Goal: Check status

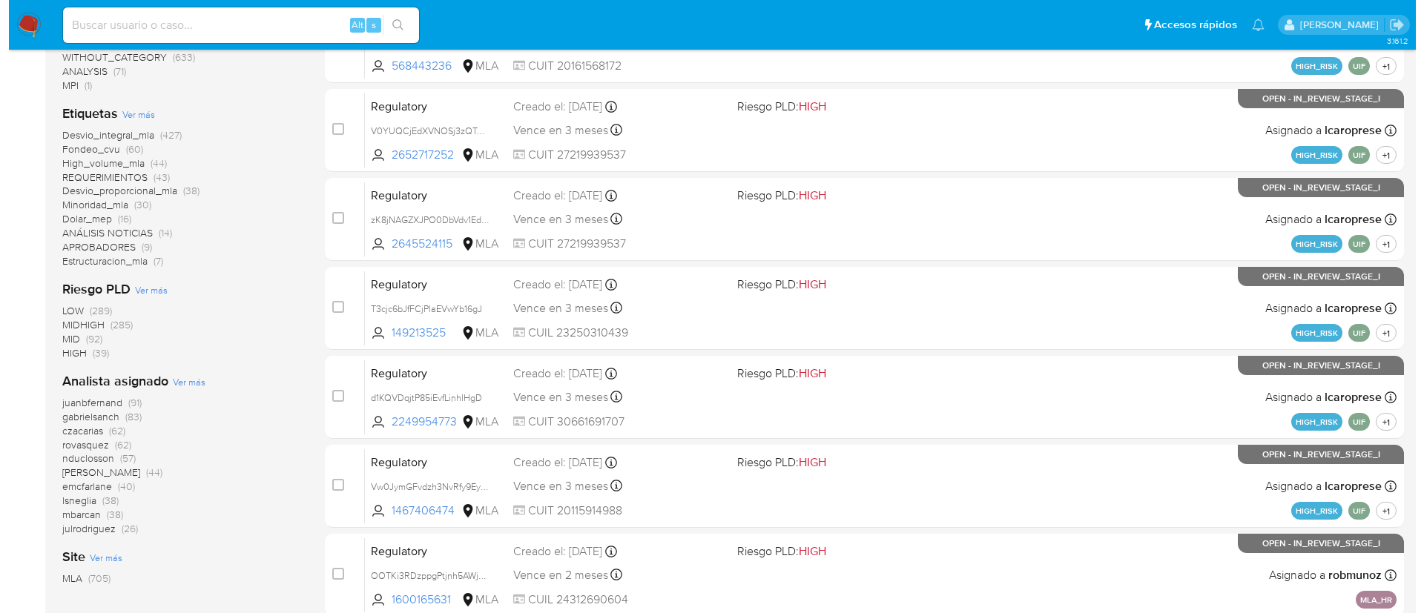
scroll to position [312, 0]
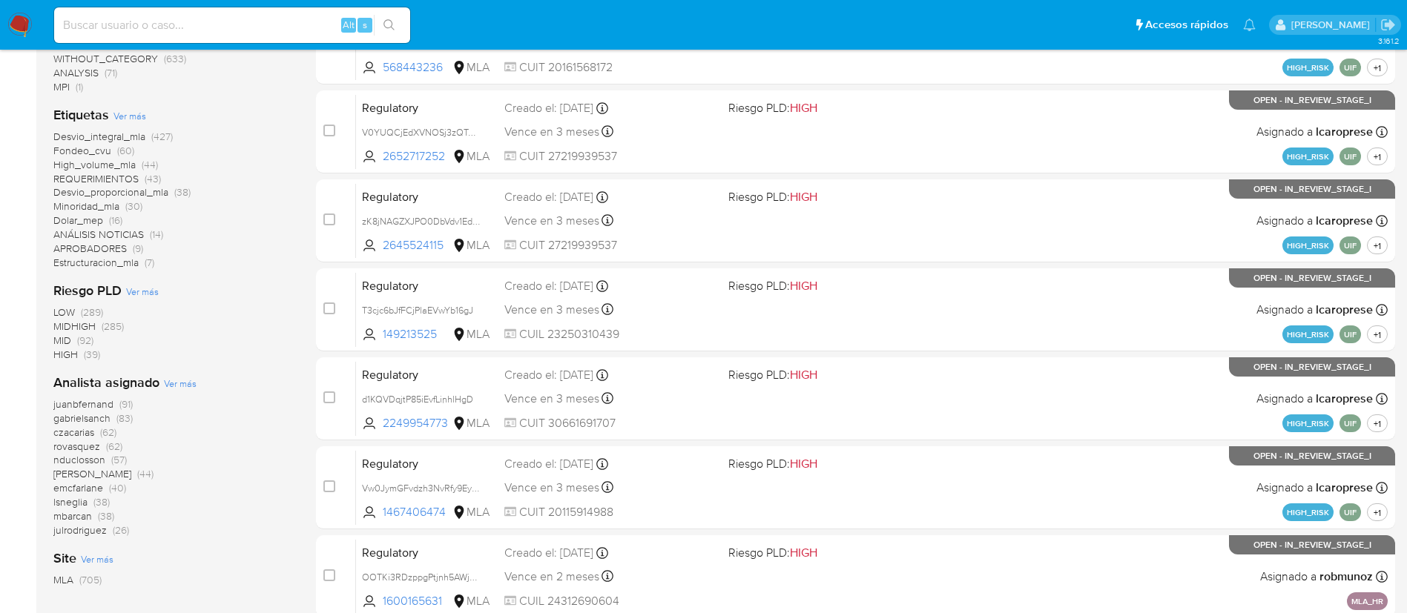
click at [178, 383] on span "Ver más" at bounding box center [180, 383] width 33 height 13
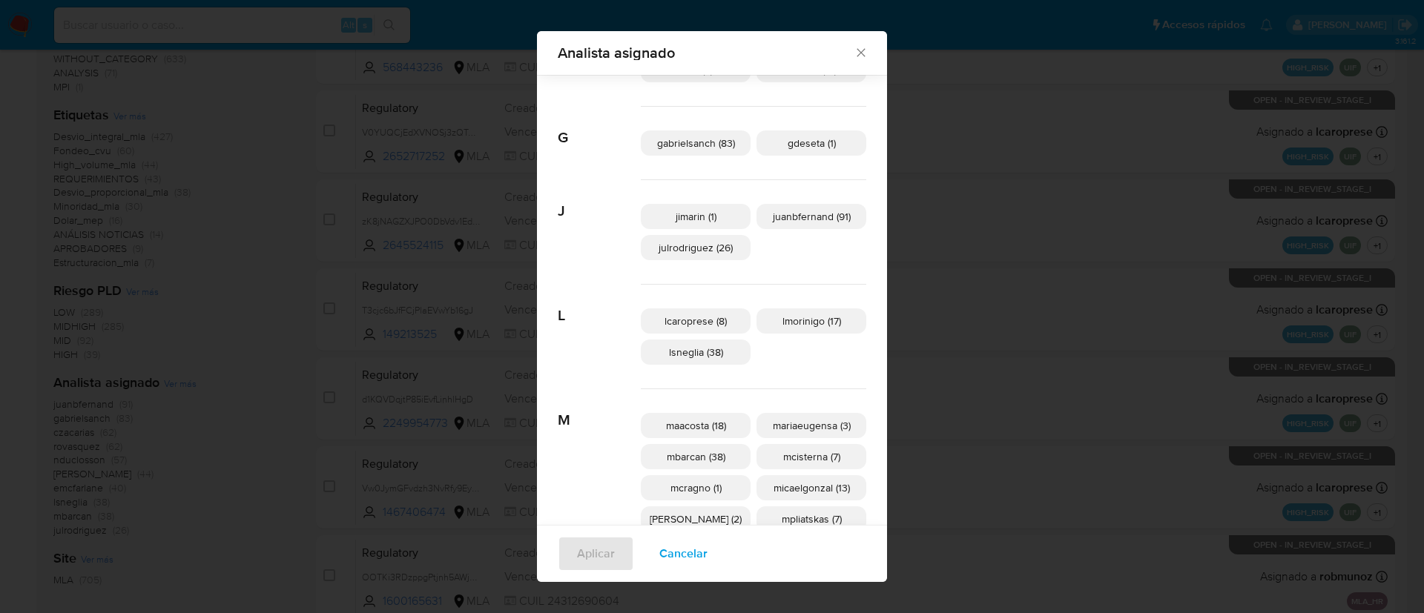
scroll to position [289, 0]
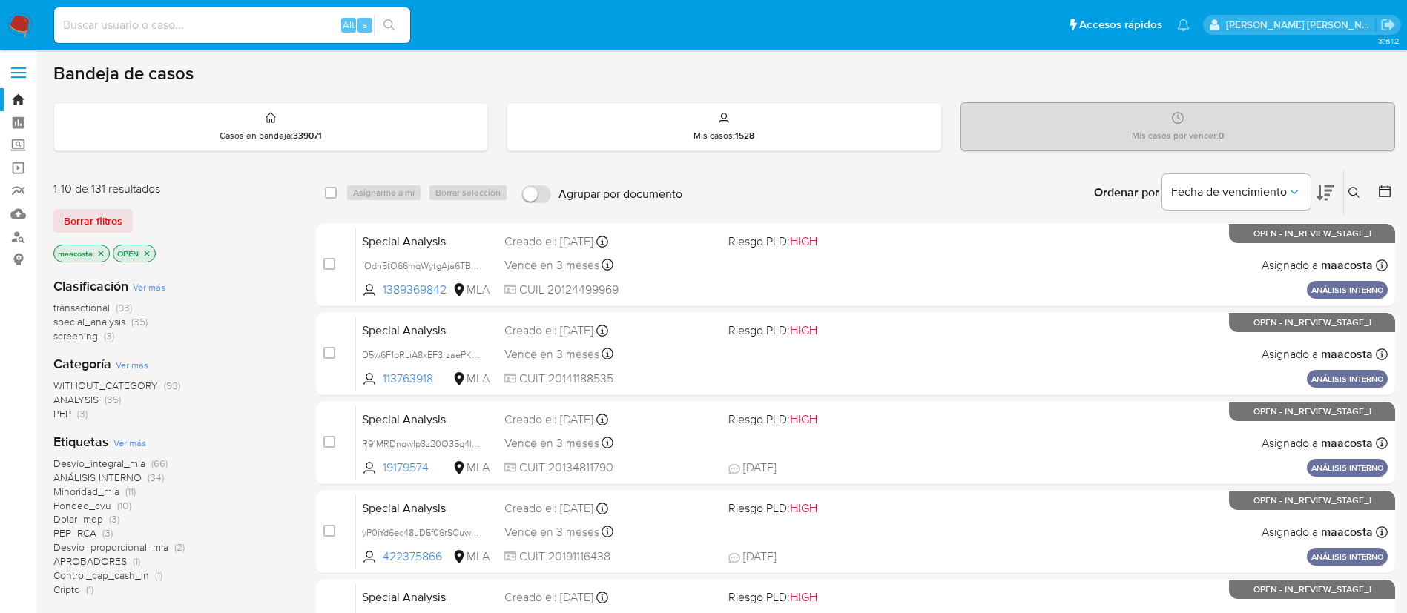
paste input "ZnD4aUM7n1QUgc8g3Akr8Sra"
click at [170, 18] on input at bounding box center [232, 25] width 356 height 19
type input "ZnD4aUM7n1QUgc8g3Akr8Sra"
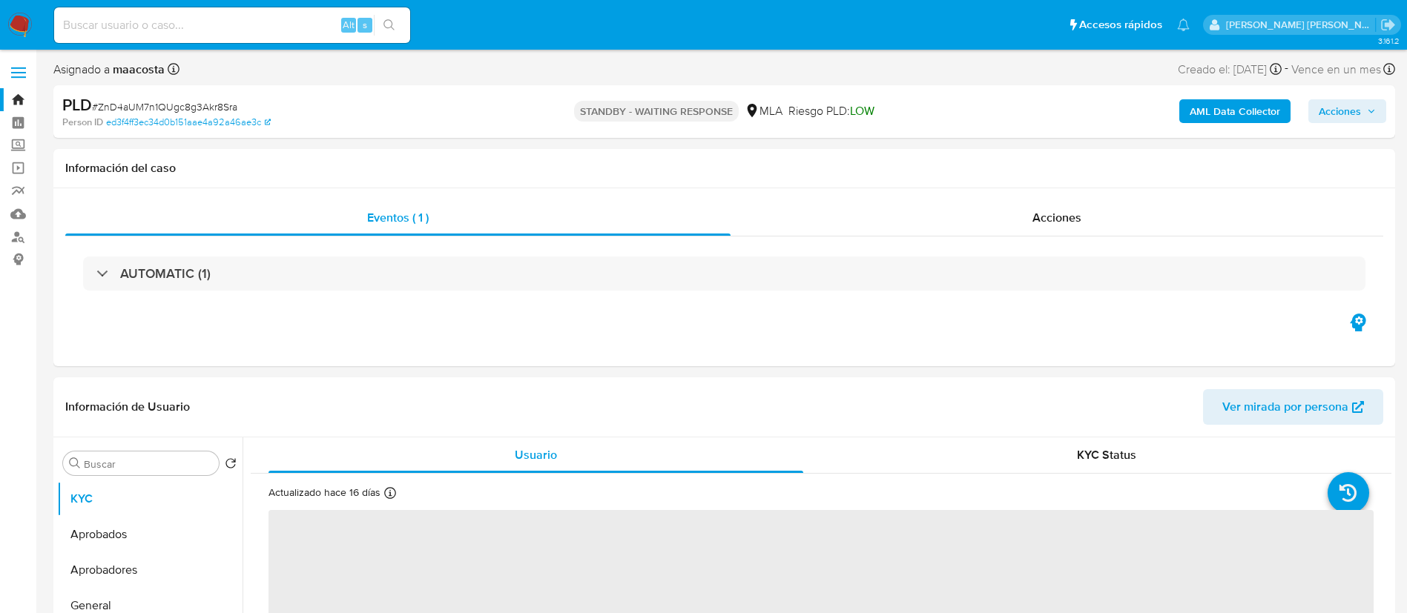
select select "10"
